Goal: Transaction & Acquisition: Purchase product/service

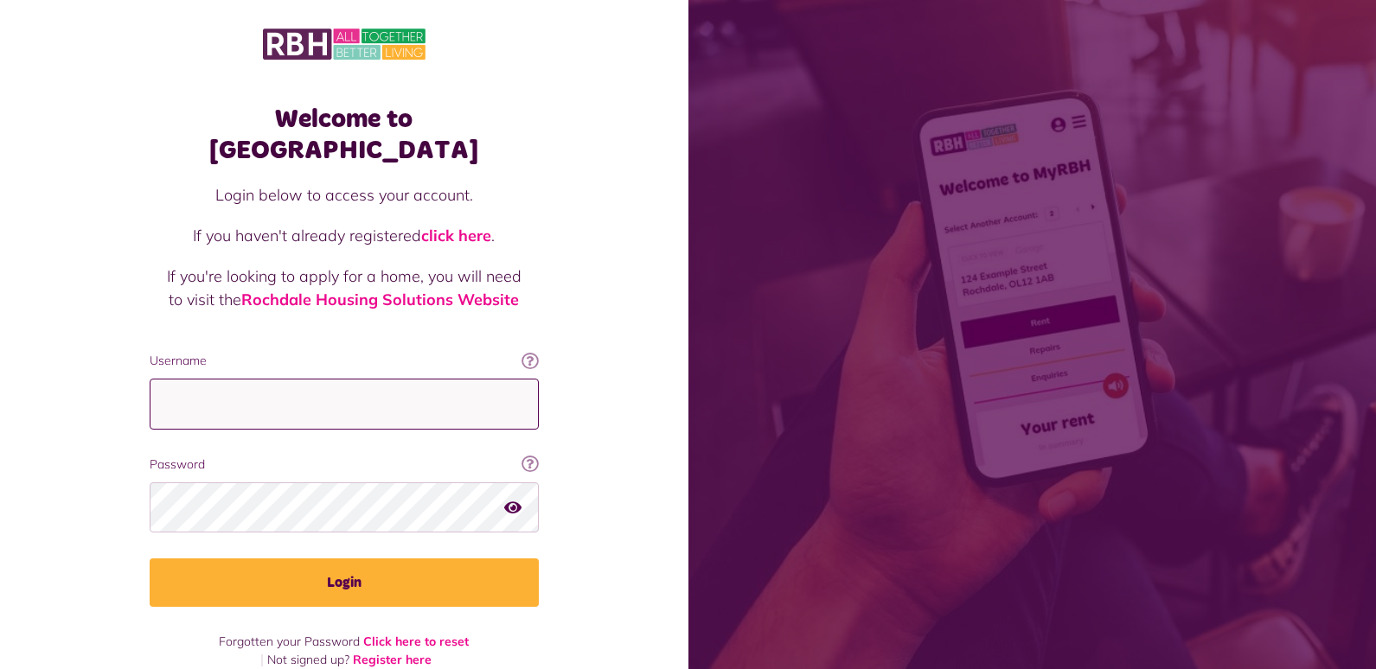
click at [259, 379] on input "Username" at bounding box center [344, 404] width 389 height 51
type input "**********"
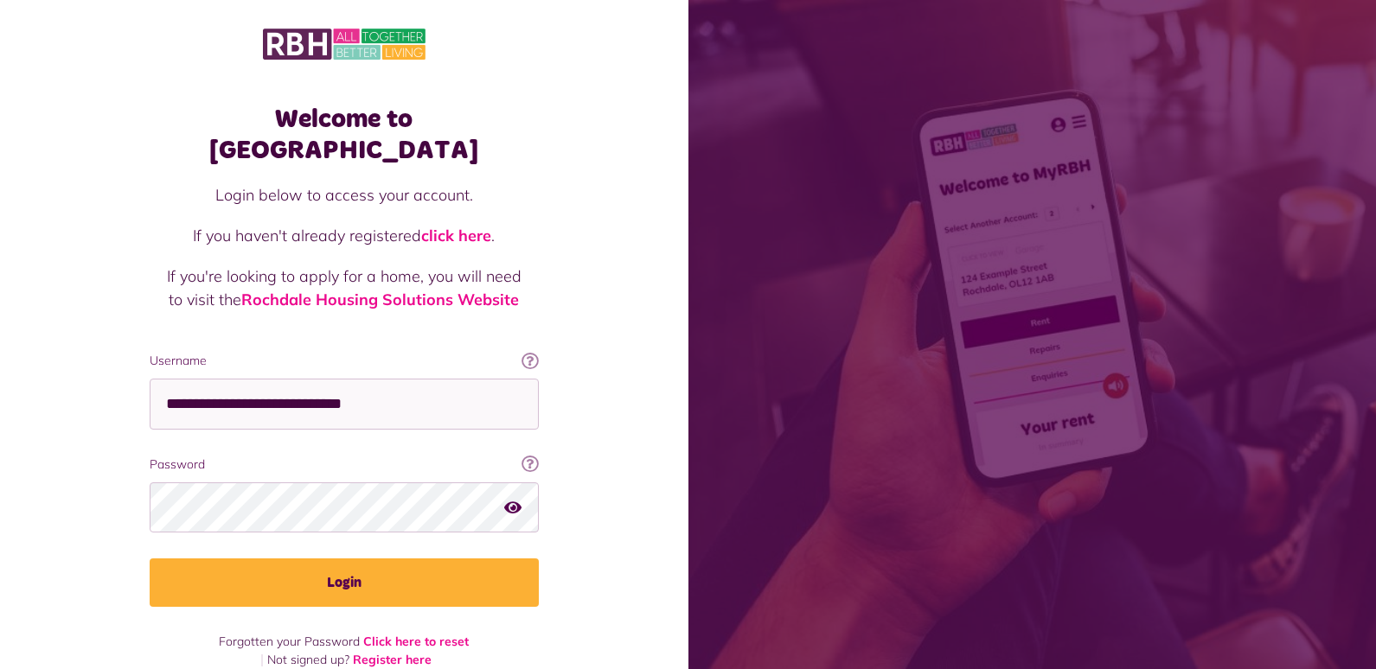
click at [513, 500] on icon "button" at bounding box center [512, 508] width 17 height 16
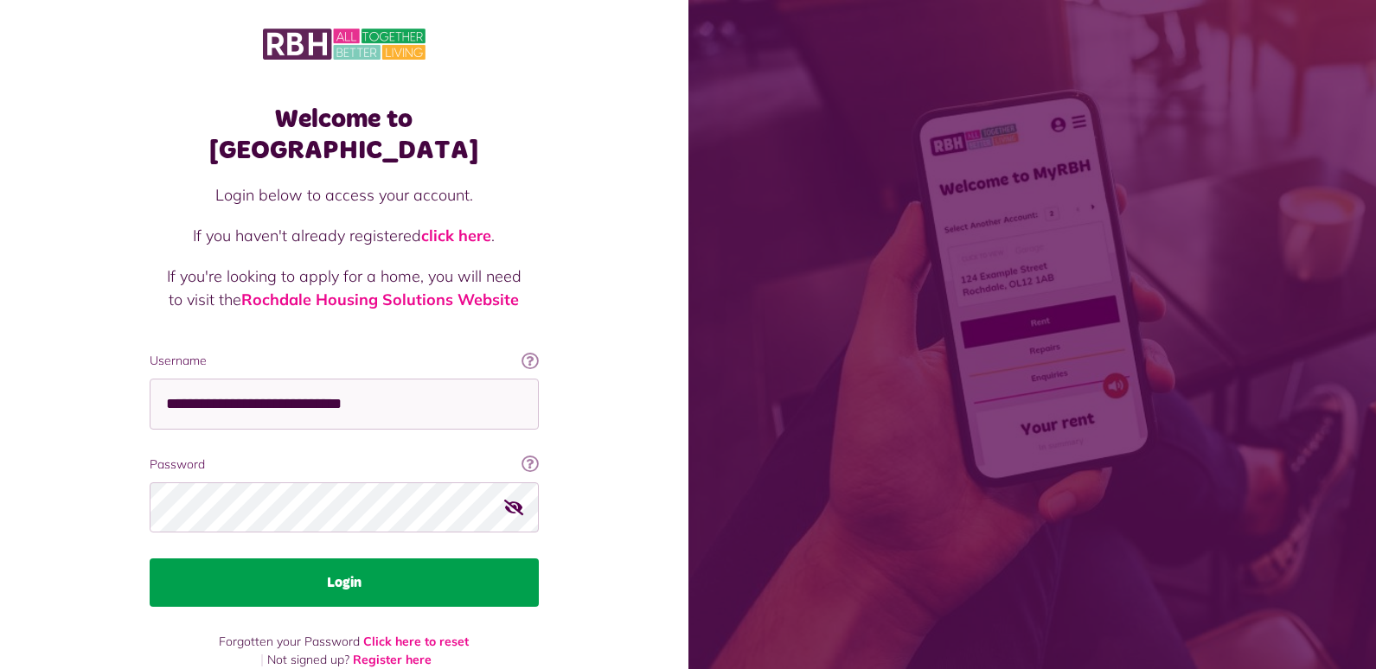
click at [439, 559] on button "Login" at bounding box center [344, 583] width 389 height 48
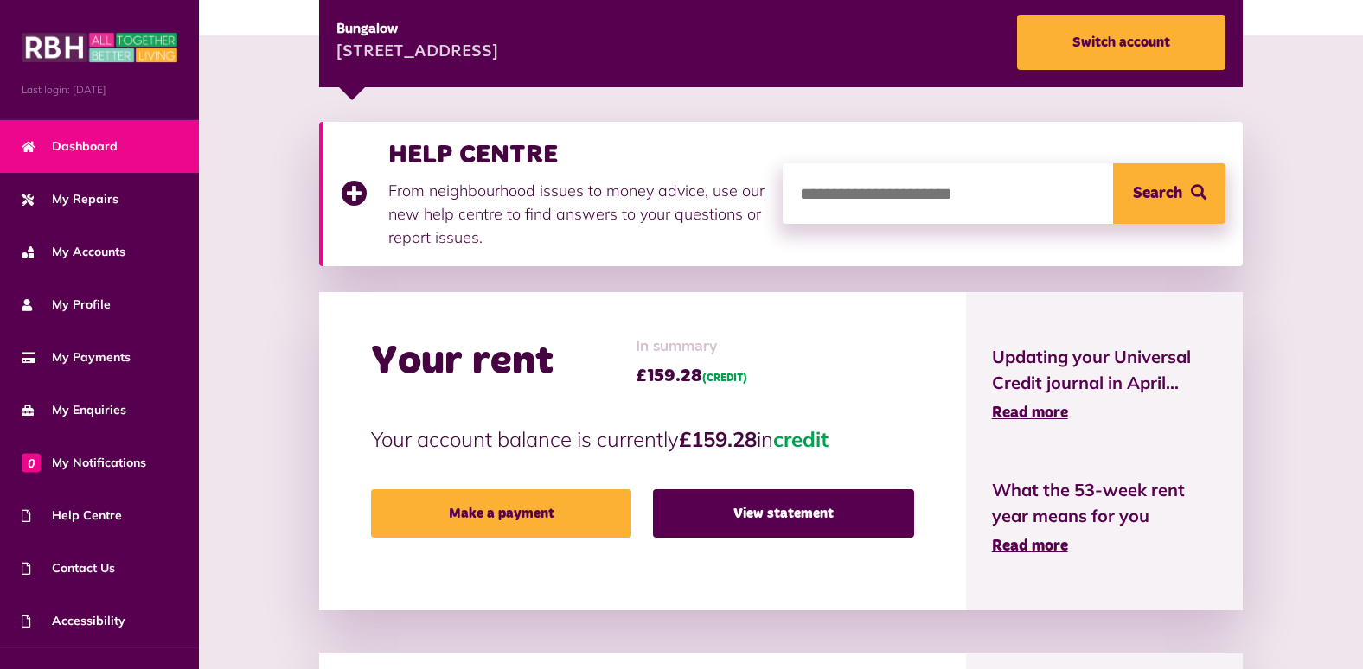
scroll to position [346, 0]
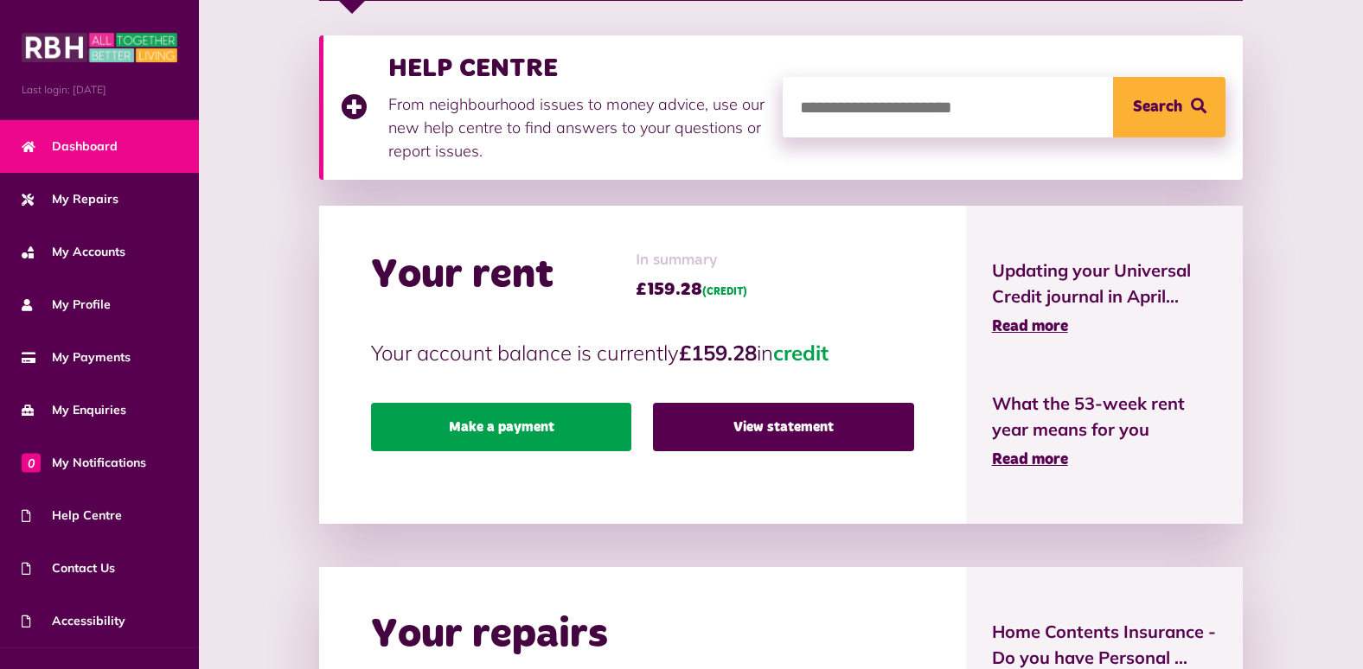
click at [536, 424] on link "Make a payment" at bounding box center [501, 427] width 260 height 48
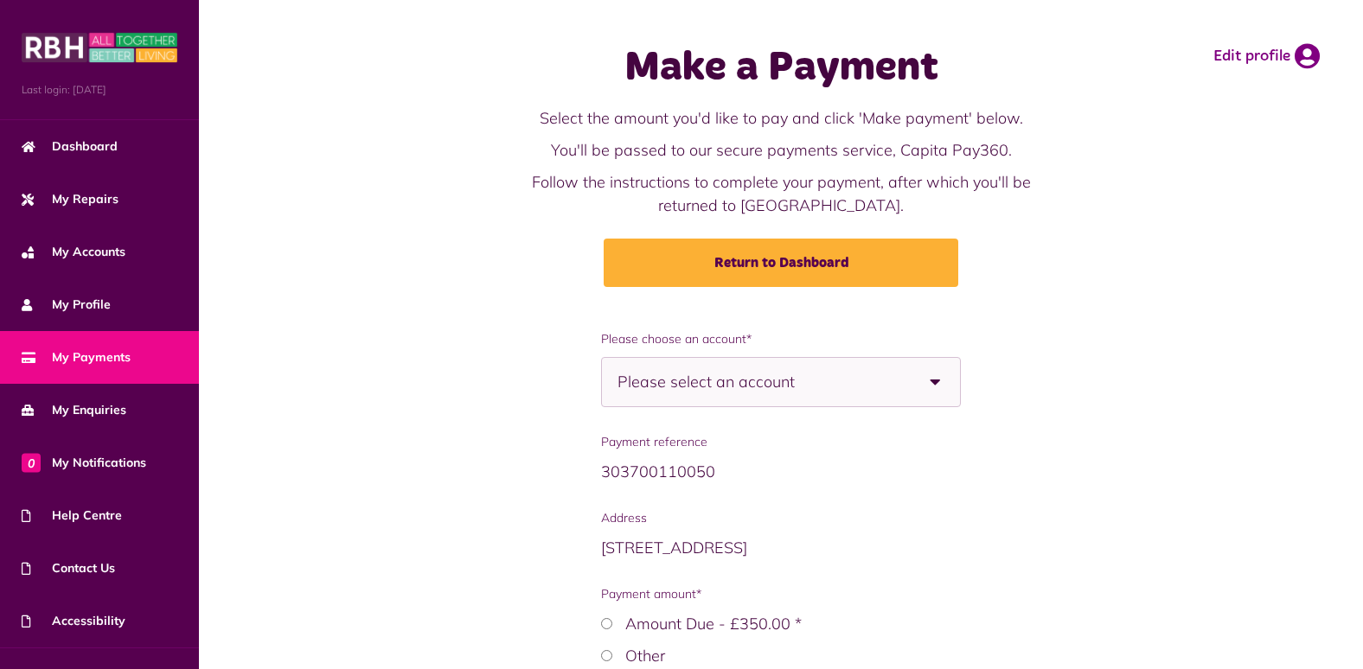
click at [937, 383] on b at bounding box center [936, 382] width 48 height 48
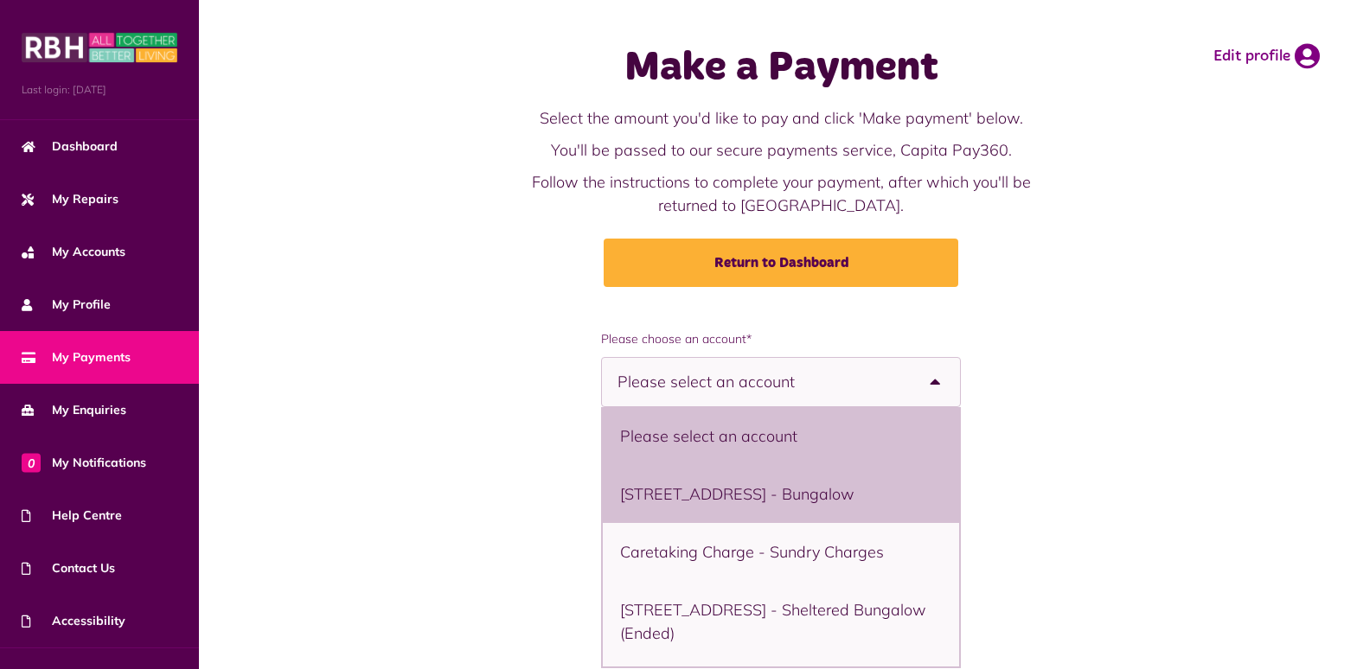
click at [910, 485] on li "11 Bowling Green Street, Heywood, OL10 1DJ - Bungalow" at bounding box center [780, 494] width 355 height 58
select select "**********"
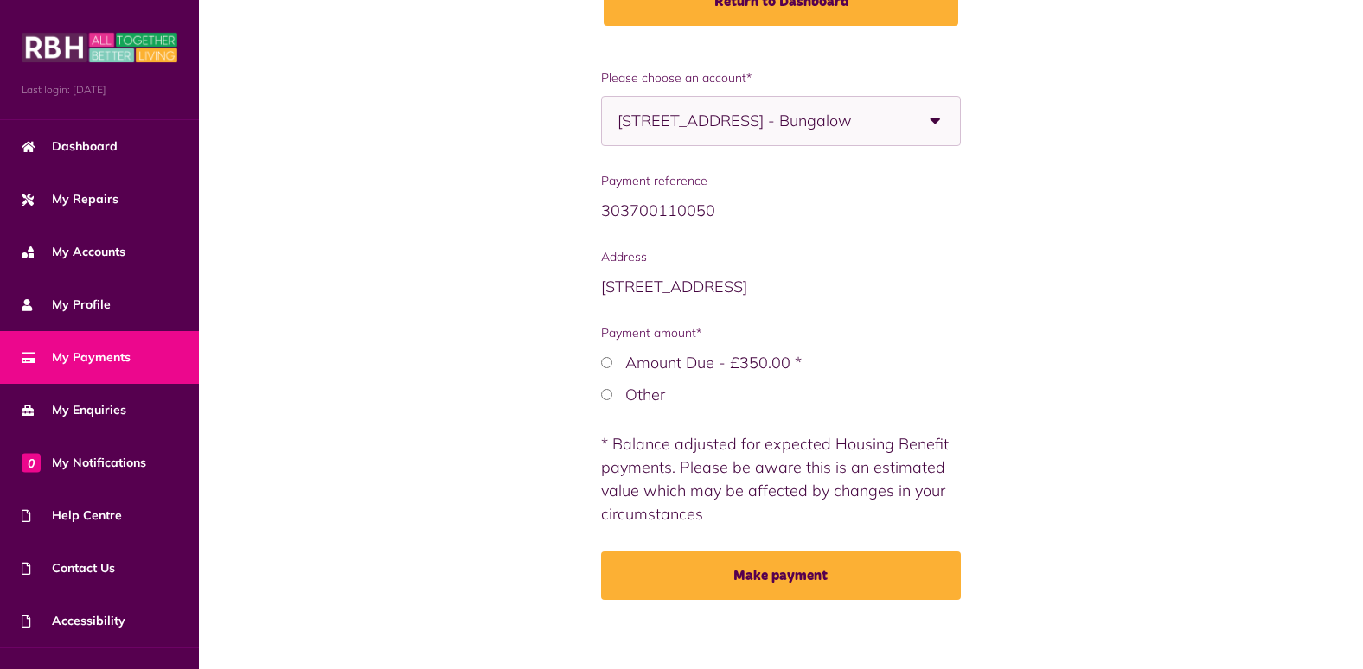
scroll to position [270, 0]
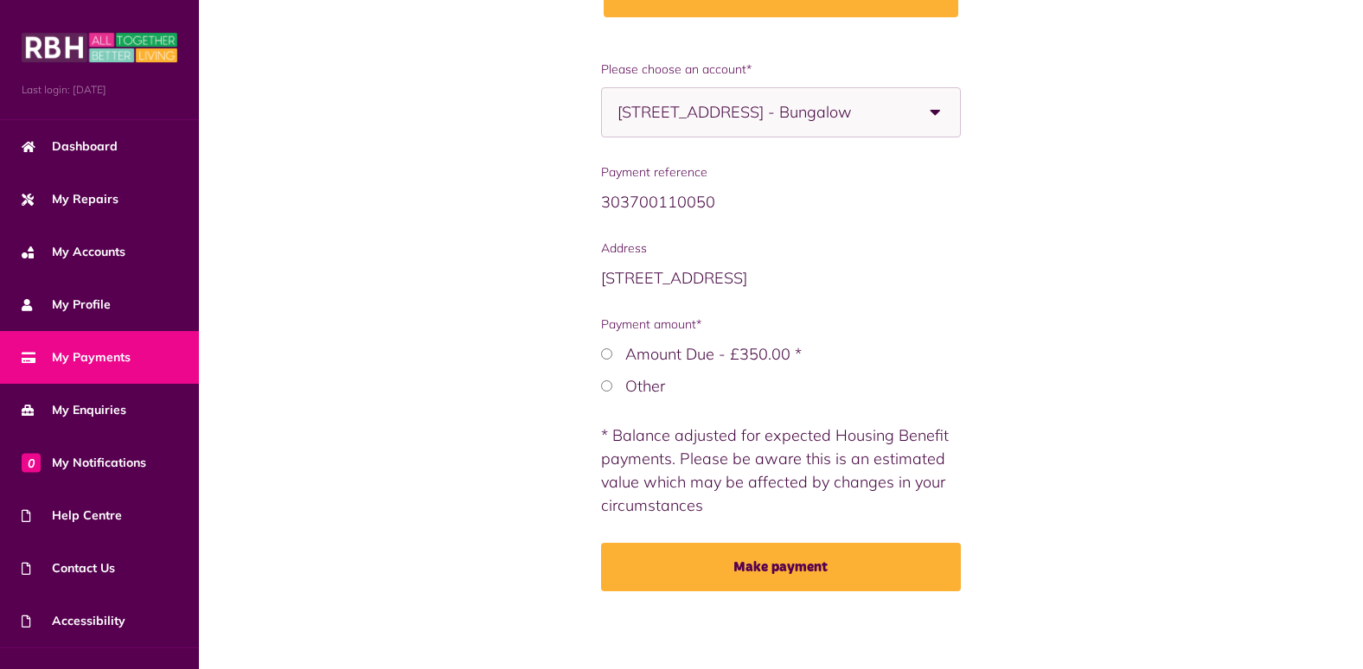
click at [629, 387] on label "Other" at bounding box center [645, 386] width 40 height 20
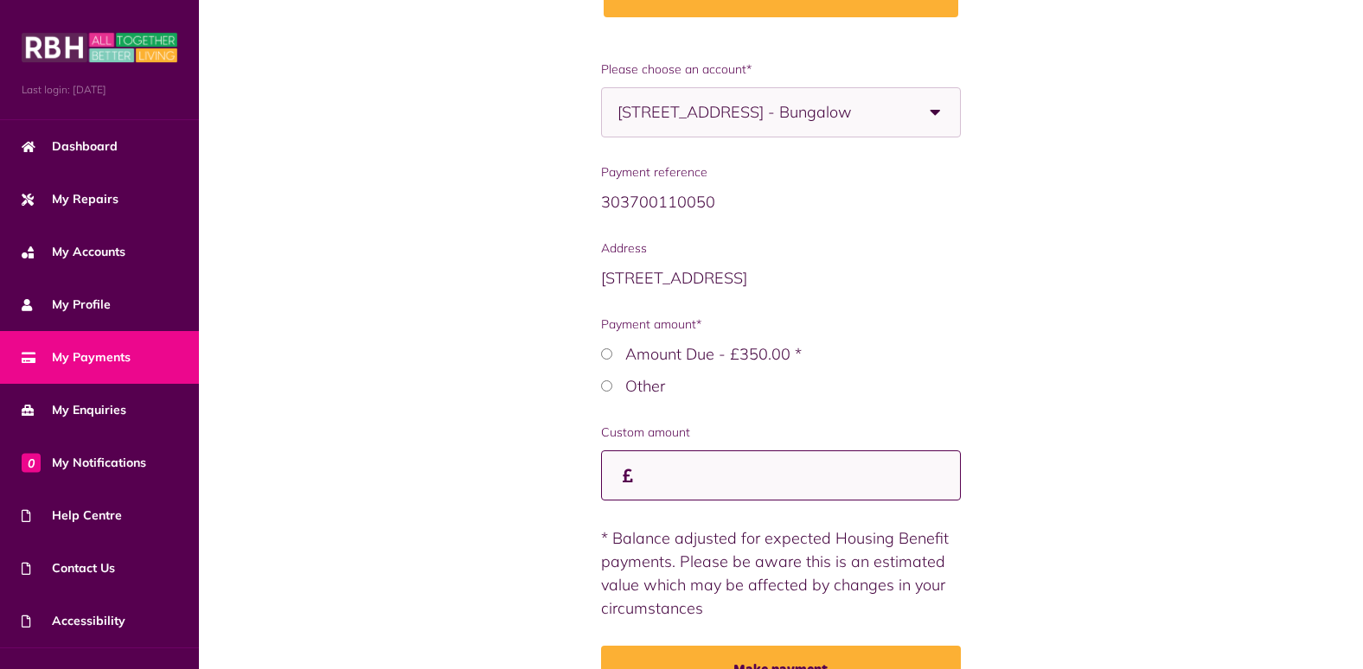
click at [656, 477] on input "Custom amount" at bounding box center [780, 476] width 359 height 51
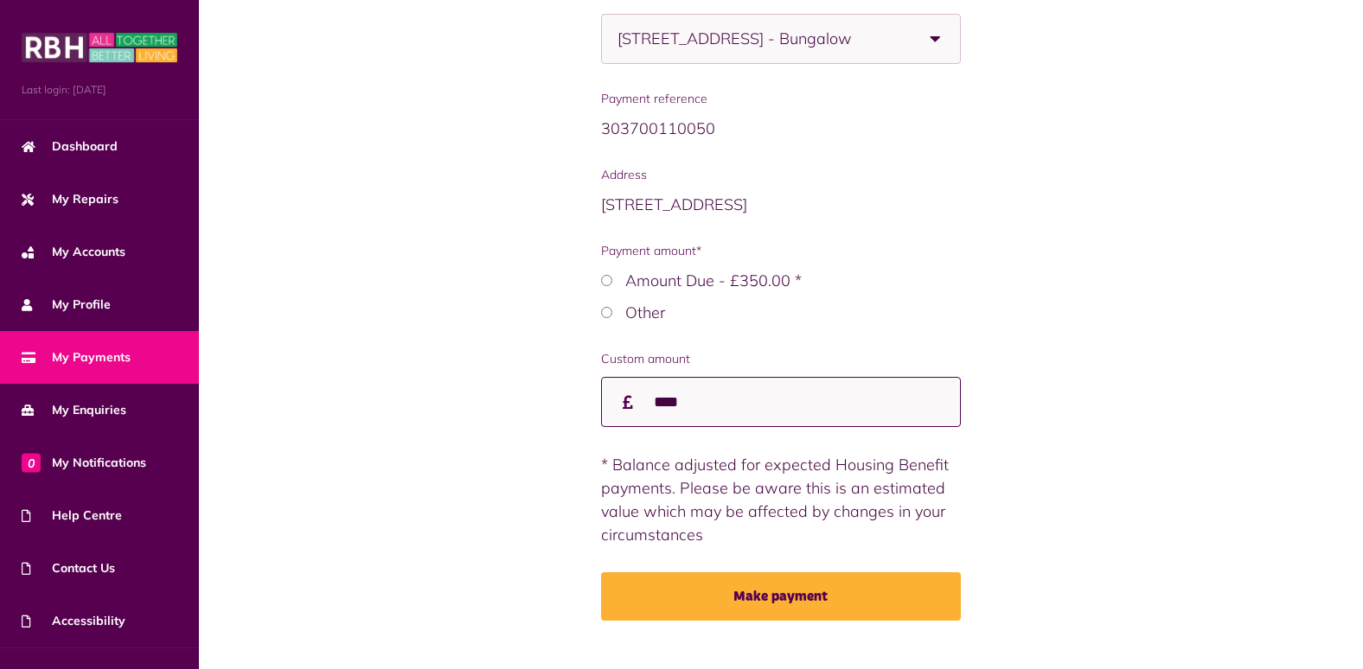
scroll to position [373, 0]
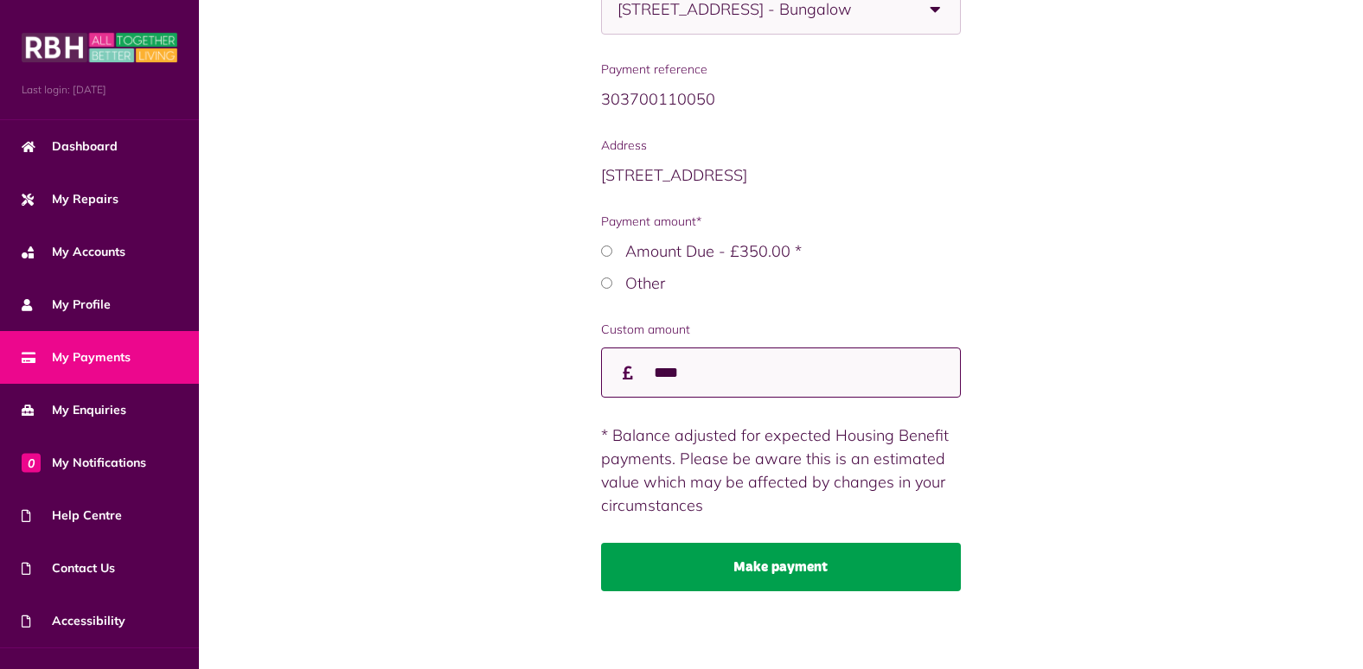
type input "****"
click at [799, 560] on button "Make payment" at bounding box center [780, 567] width 359 height 48
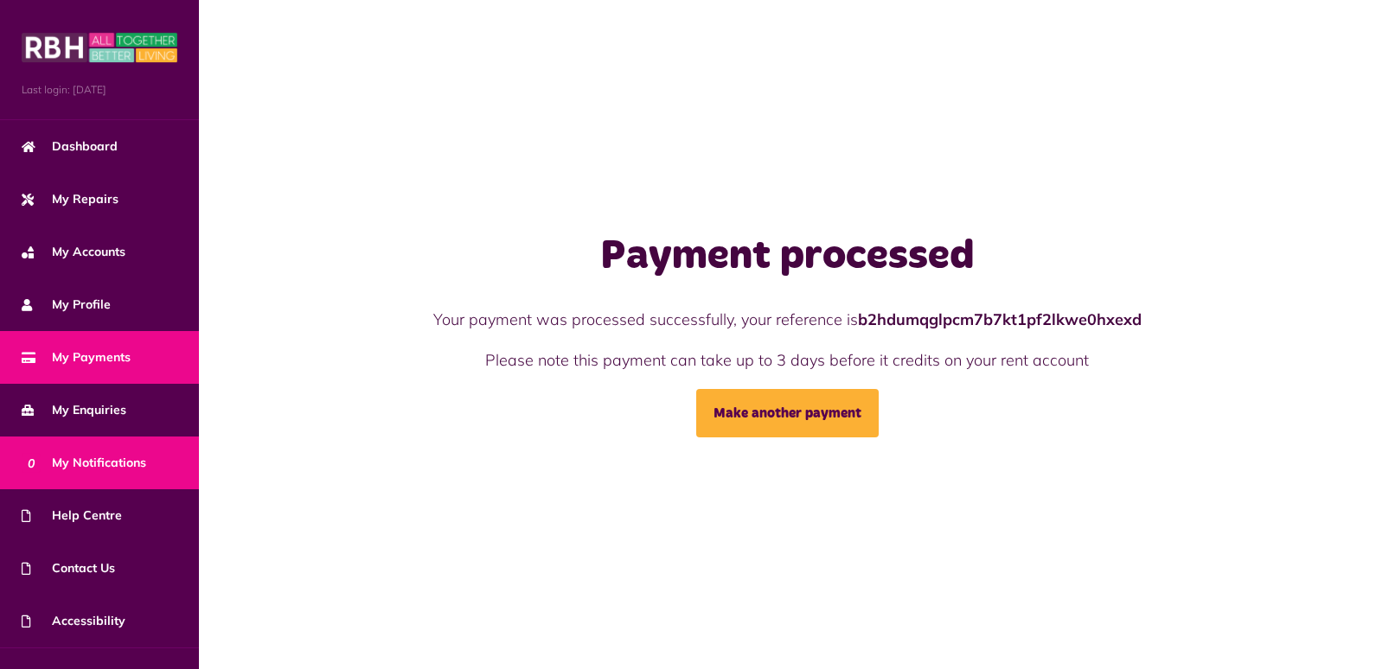
click at [62, 455] on span "0 My Notifications" at bounding box center [84, 463] width 125 height 18
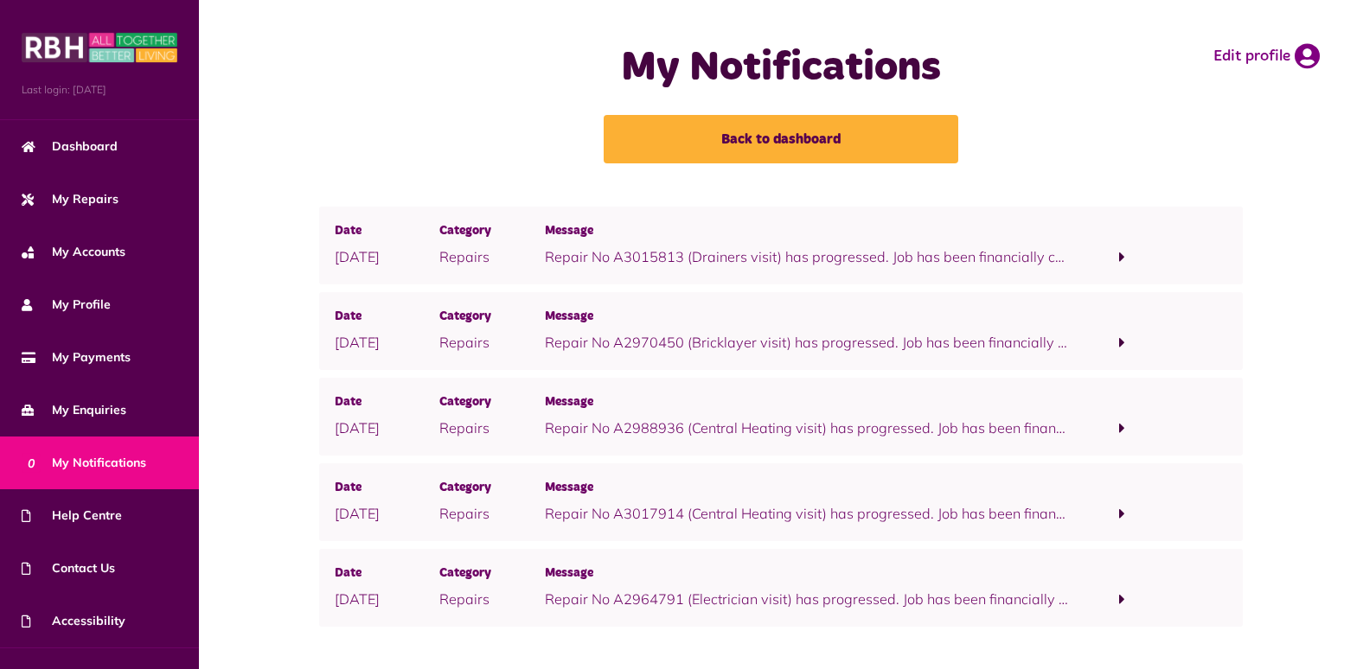
scroll to position [17, 0]
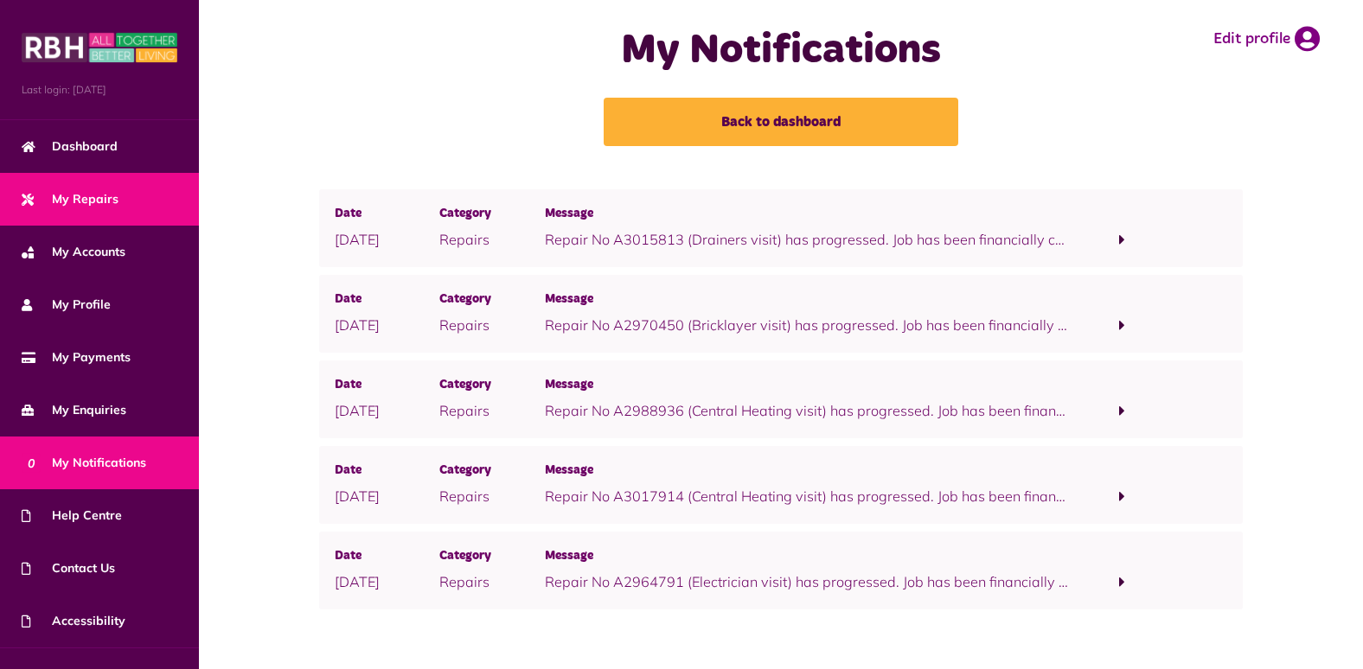
click at [62, 190] on span "My Repairs" at bounding box center [70, 199] width 97 height 18
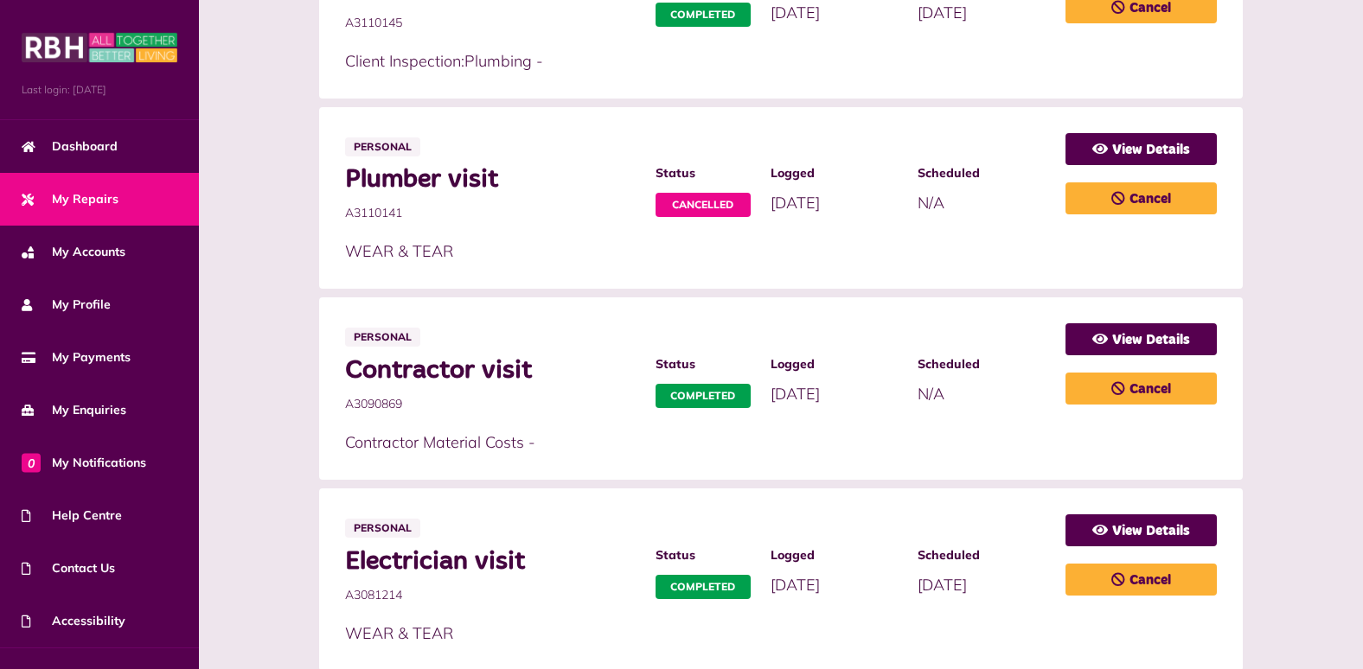
scroll to position [605, 0]
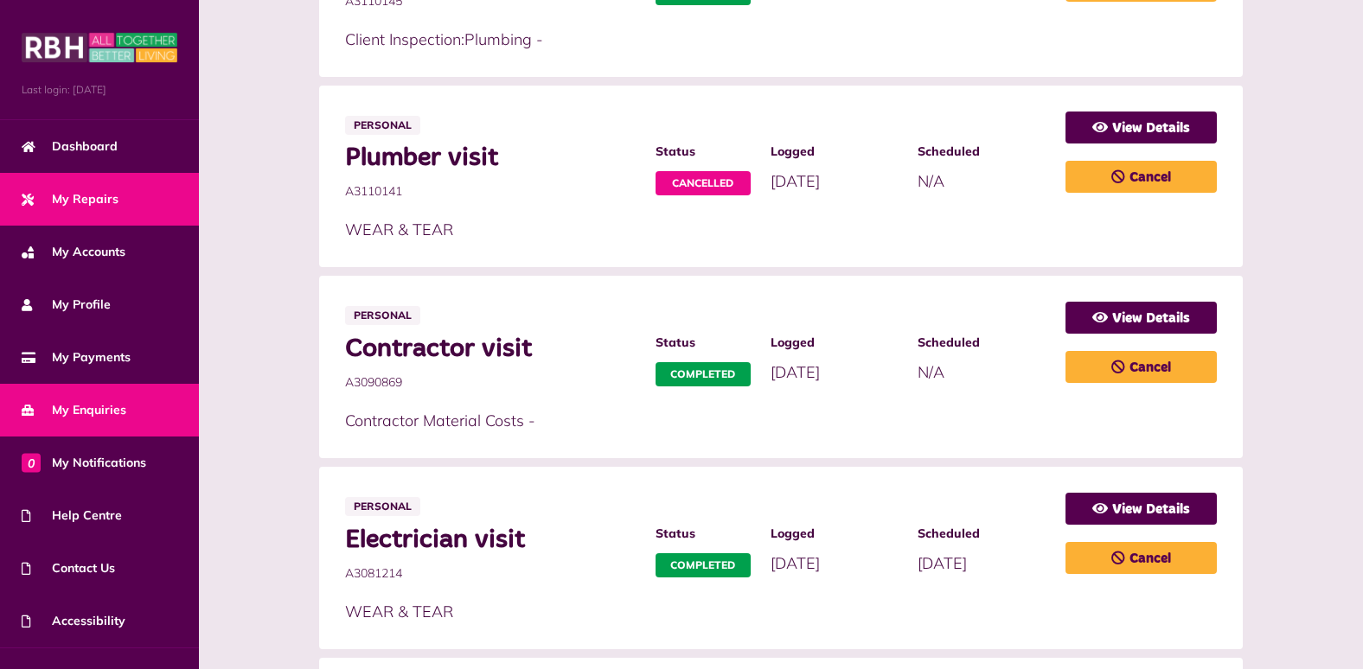
click at [106, 401] on span "My Enquiries" at bounding box center [74, 410] width 105 height 18
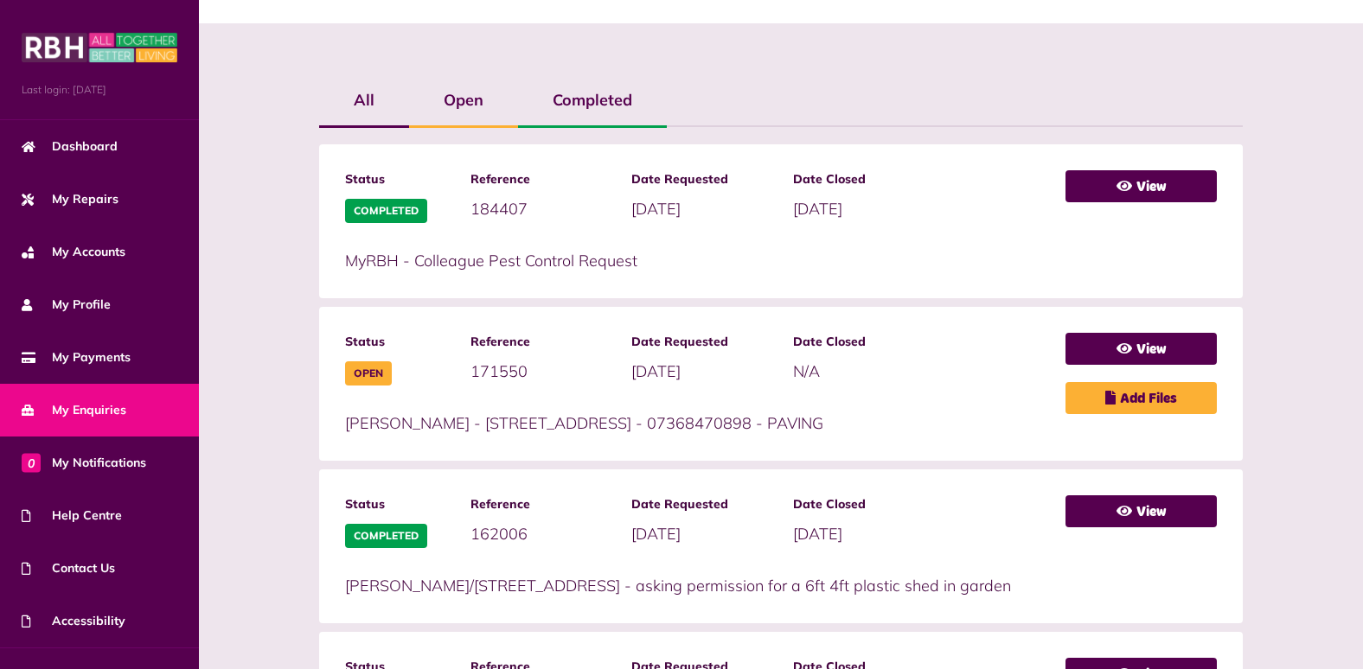
scroll to position [346, 0]
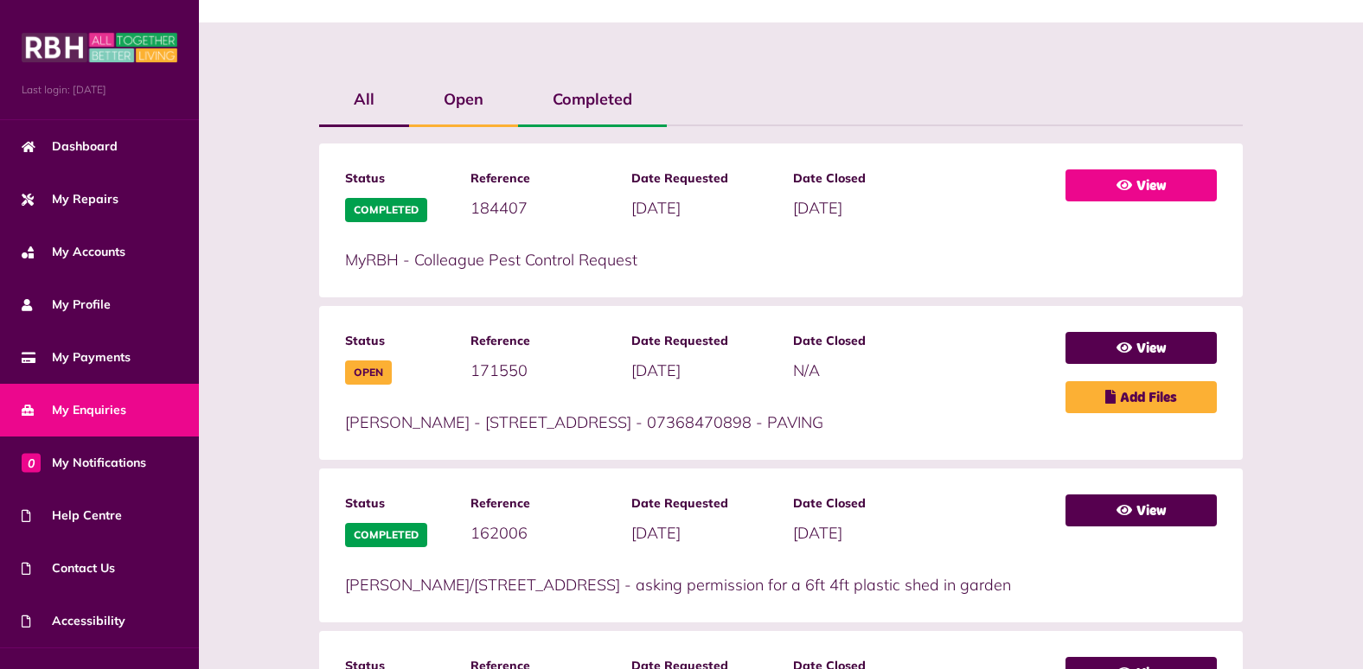
click at [1146, 187] on link "View" at bounding box center [1140, 186] width 151 height 32
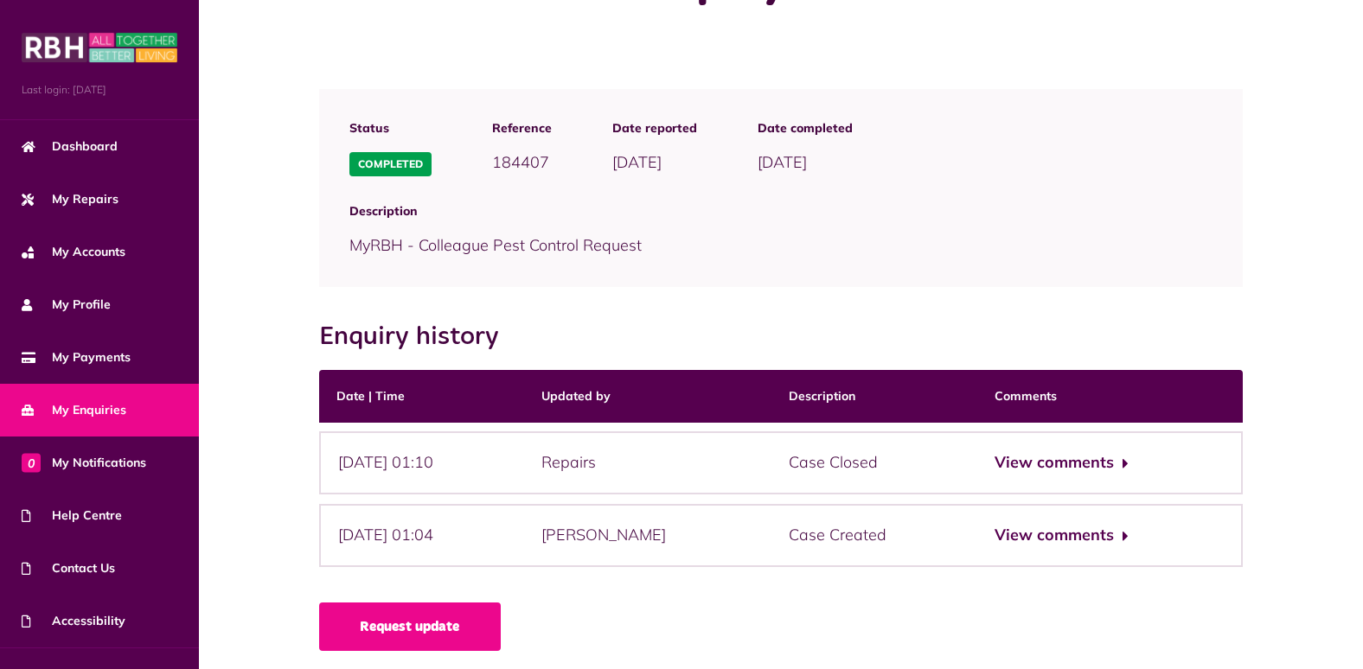
scroll to position [90, 0]
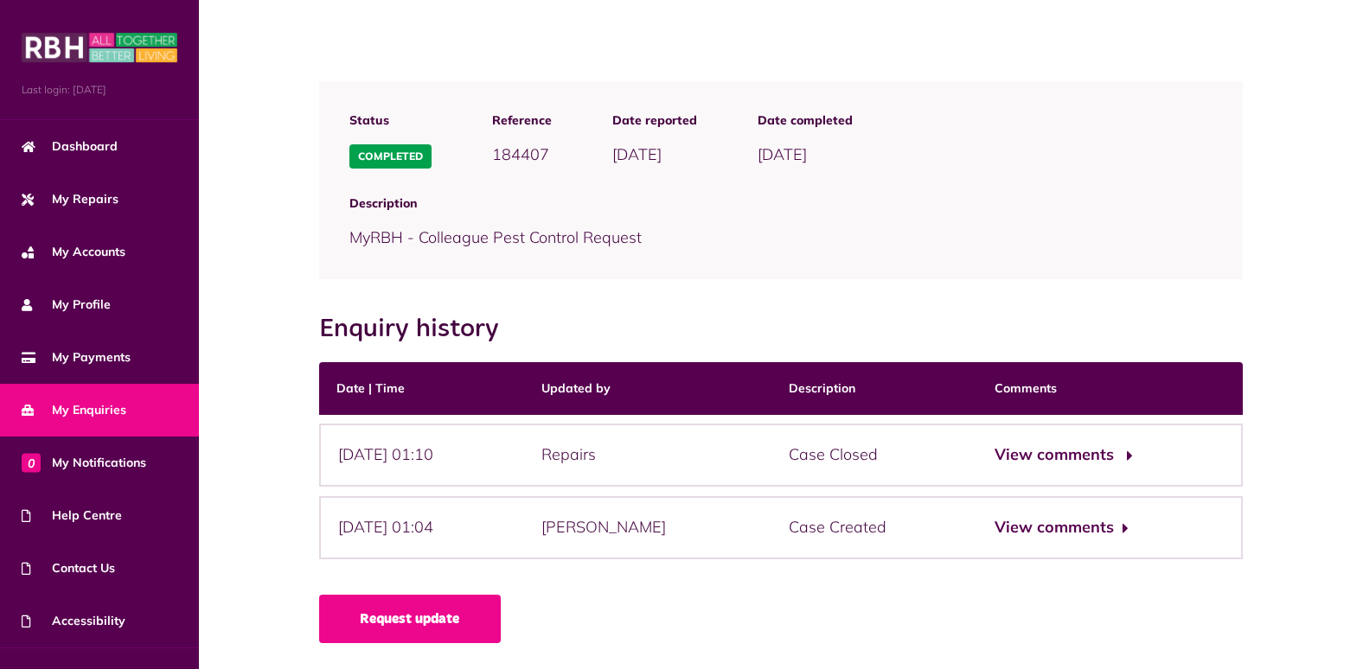
click at [1094, 452] on button "View comments" at bounding box center [1062, 455] width 134 height 25
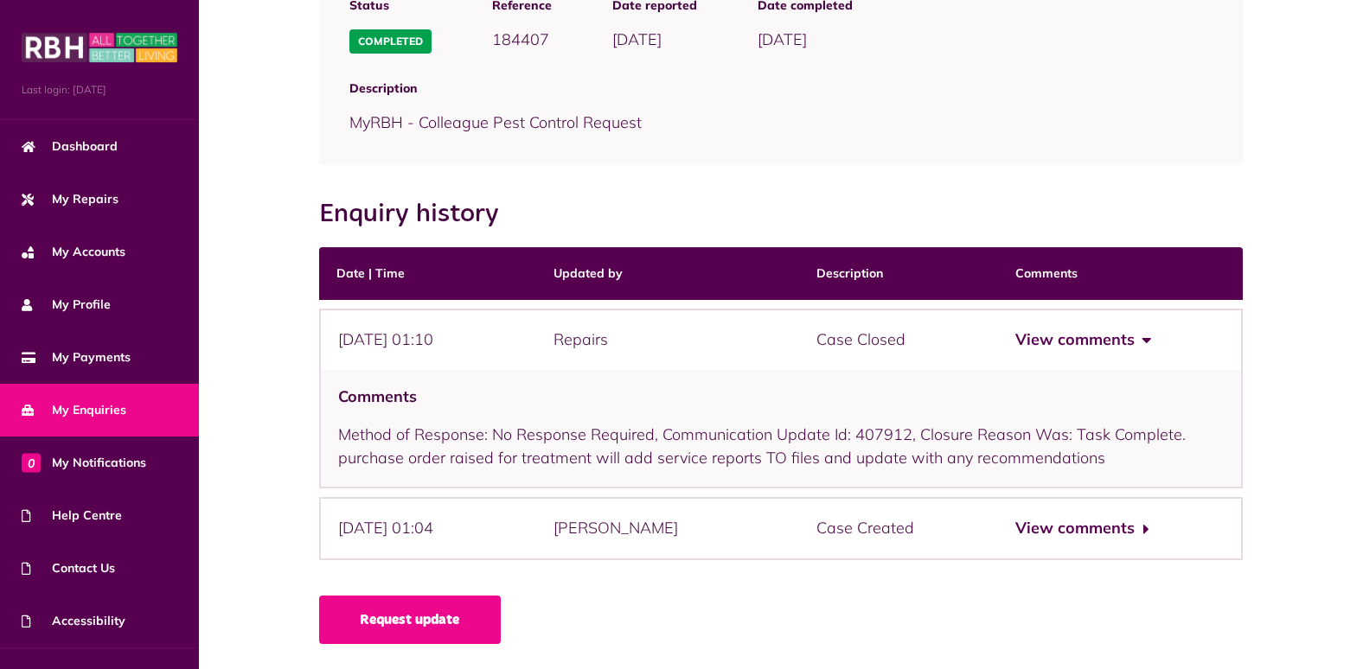
scroll to position [206, 0]
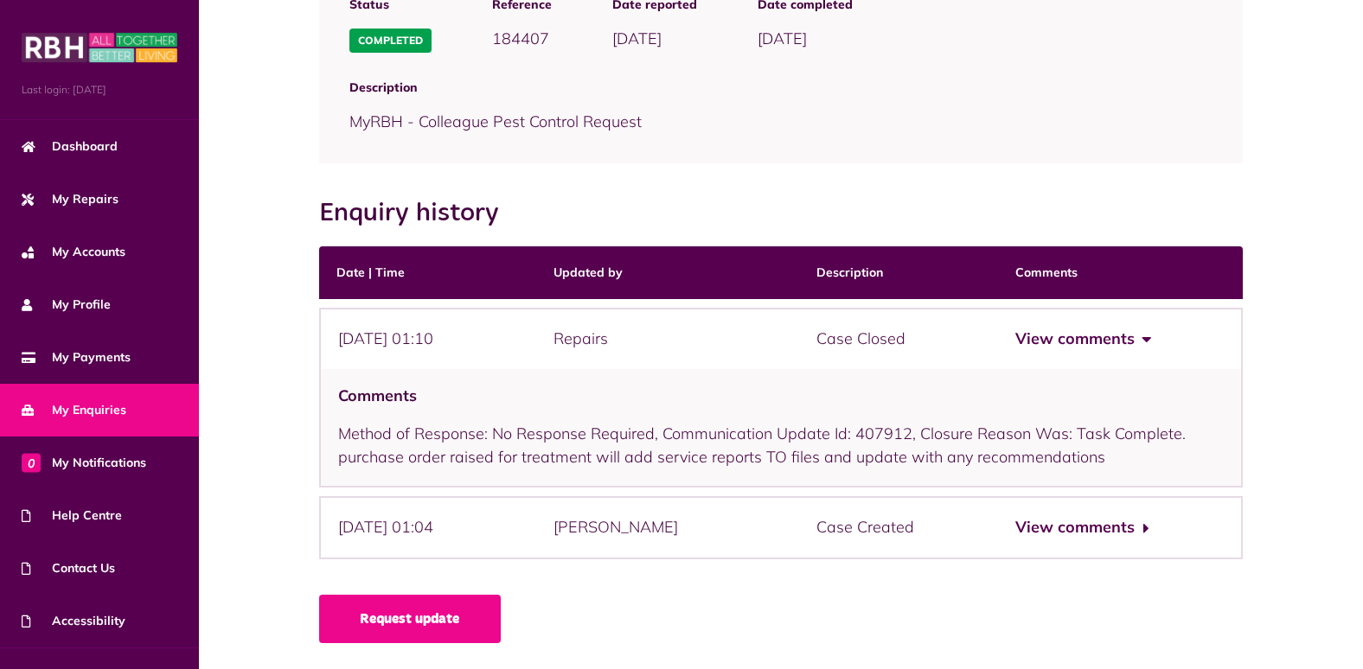
click at [1120, 499] on div "View comments" at bounding box center [1120, 527] width 245 height 63
click at [1115, 515] on button "View comments" at bounding box center [1082, 527] width 134 height 25
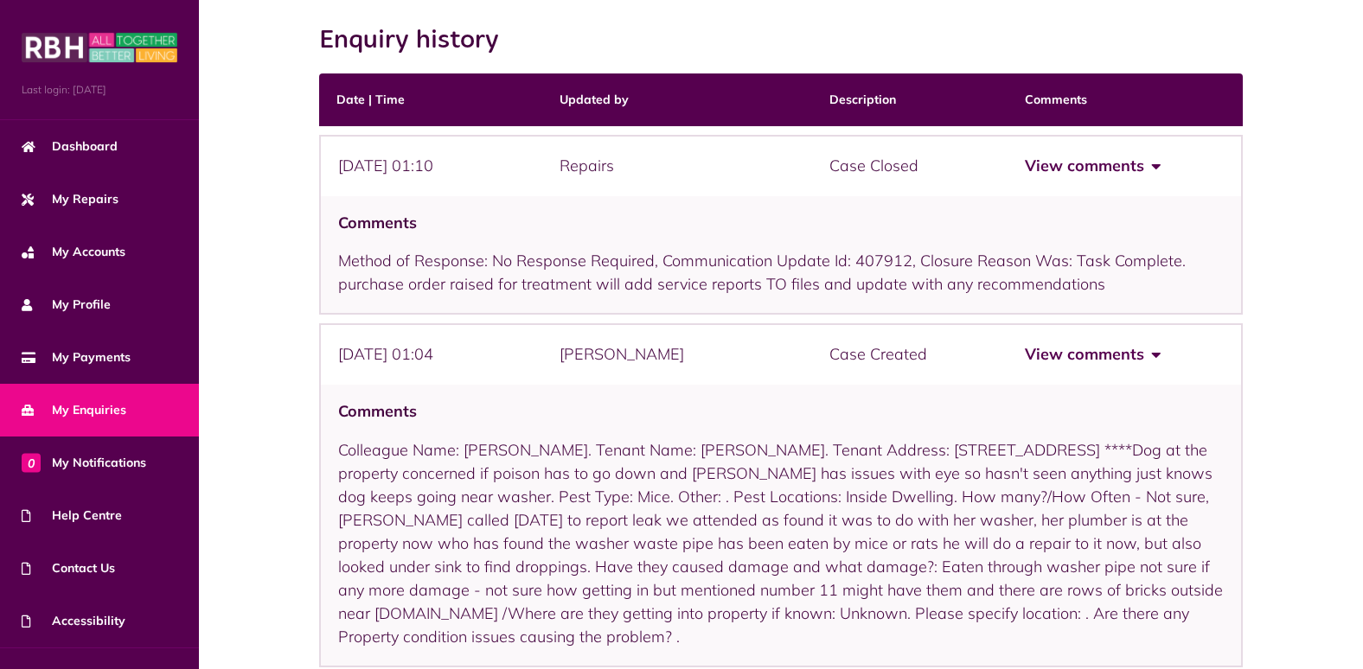
scroll to position [486, 0]
